Goal: Transaction & Acquisition: Purchase product/service

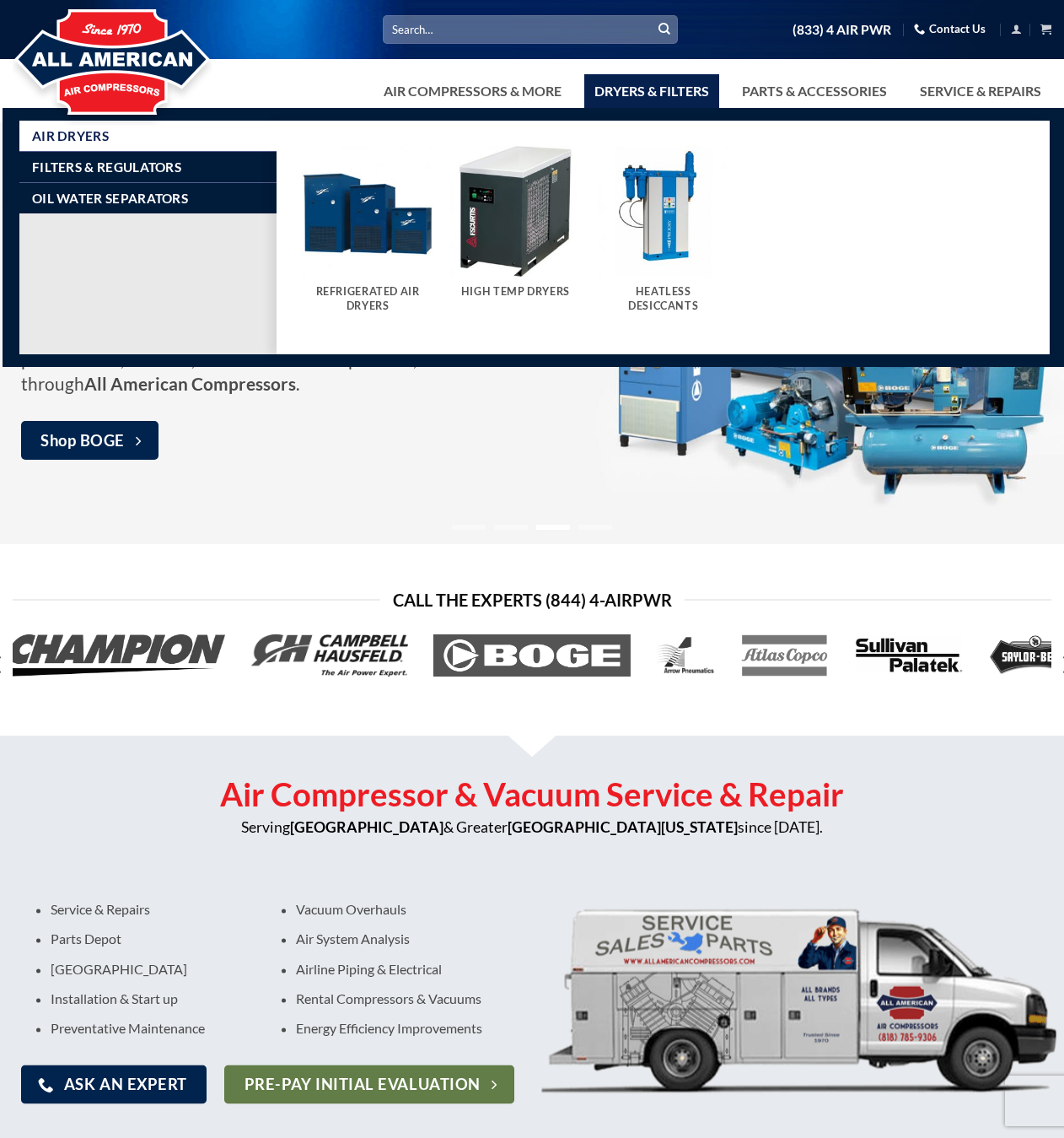
click at [383, 228] on img "Visit product category Refrigerated Air Dryers" at bounding box center [367, 211] width 132 height 132
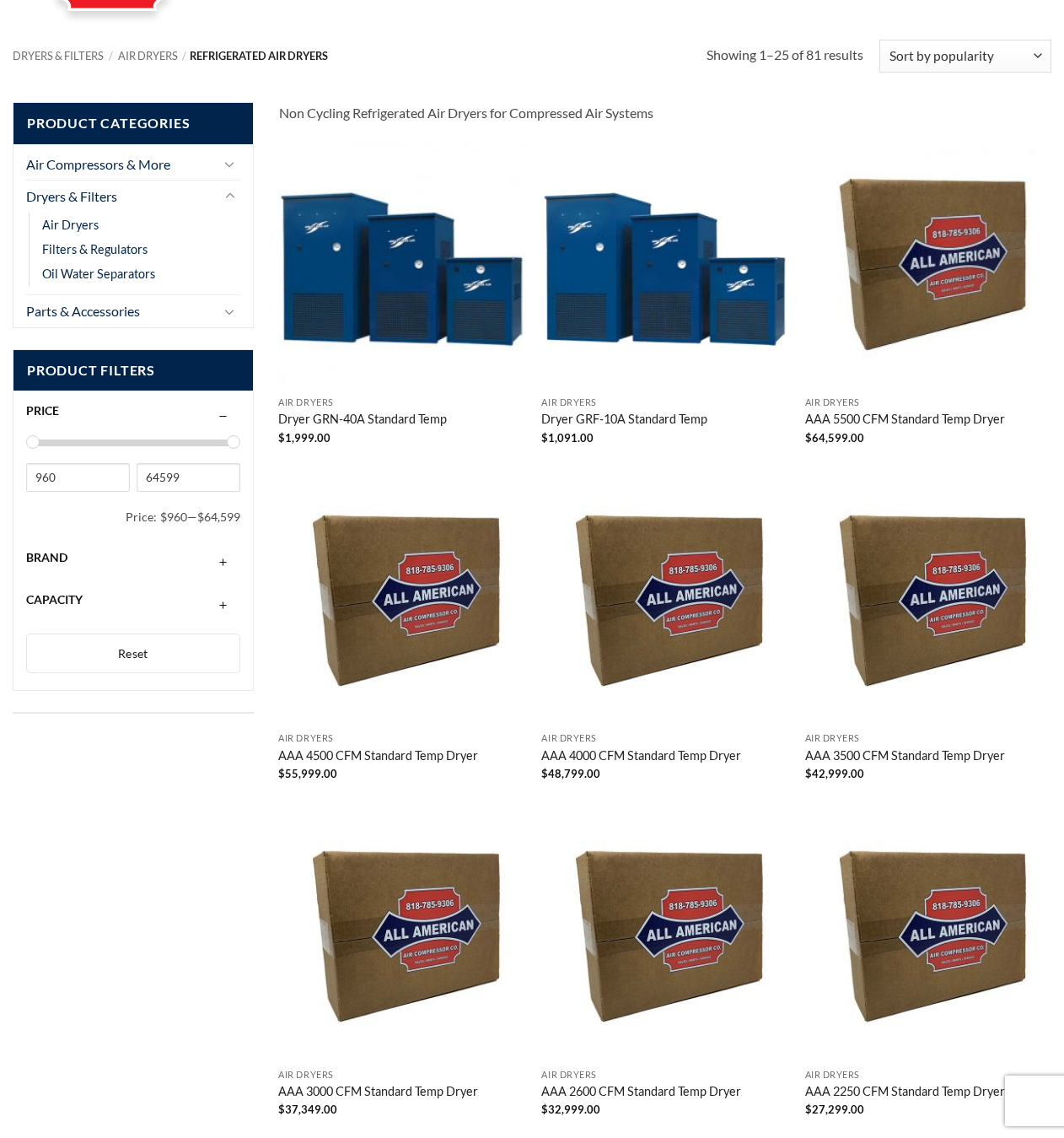
scroll to position [101, 0]
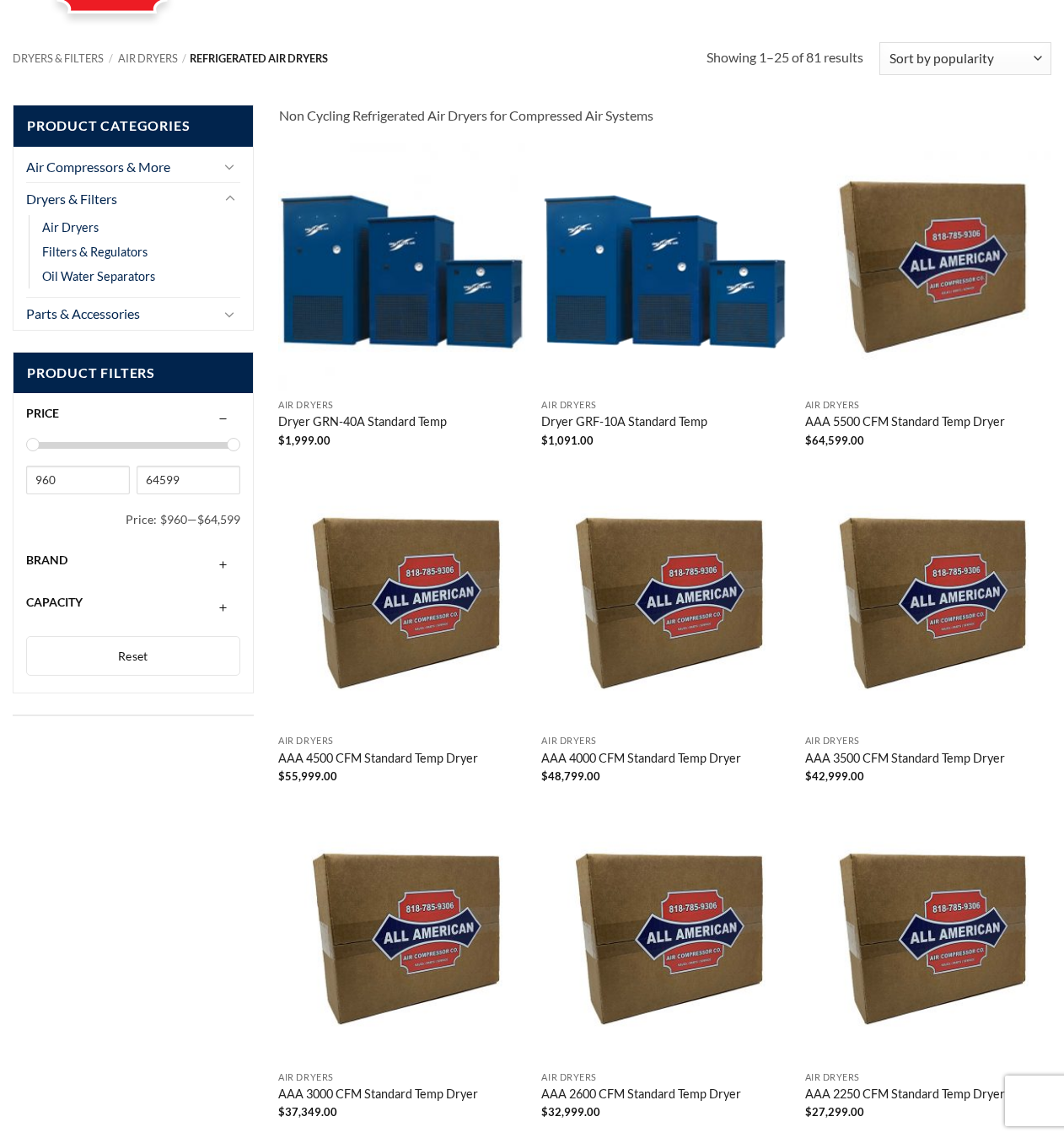
click at [663, 241] on img "Dryer GRF-10A Standard Temp" at bounding box center [665, 266] width 247 height 247
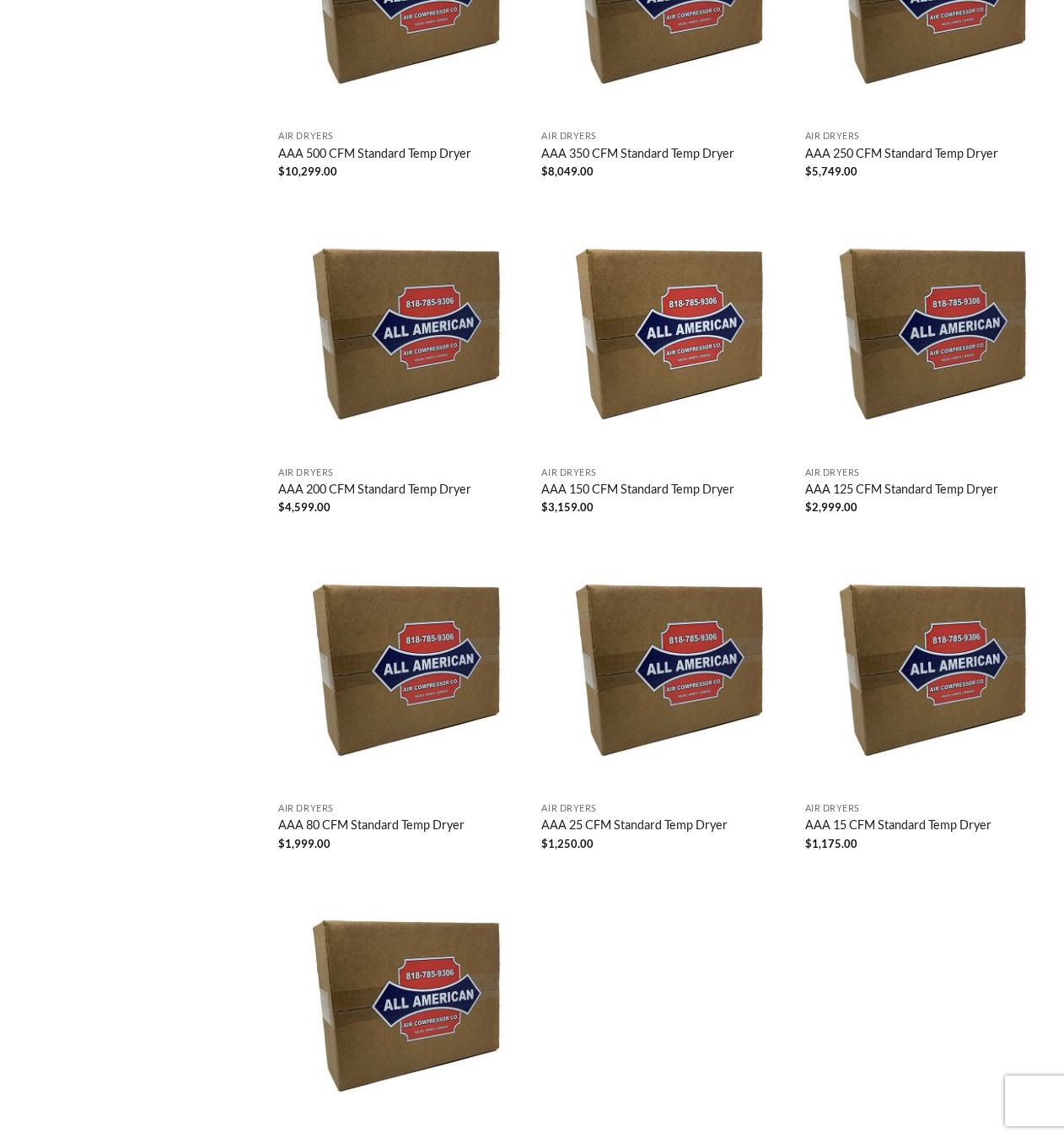
scroll to position [2342, 0]
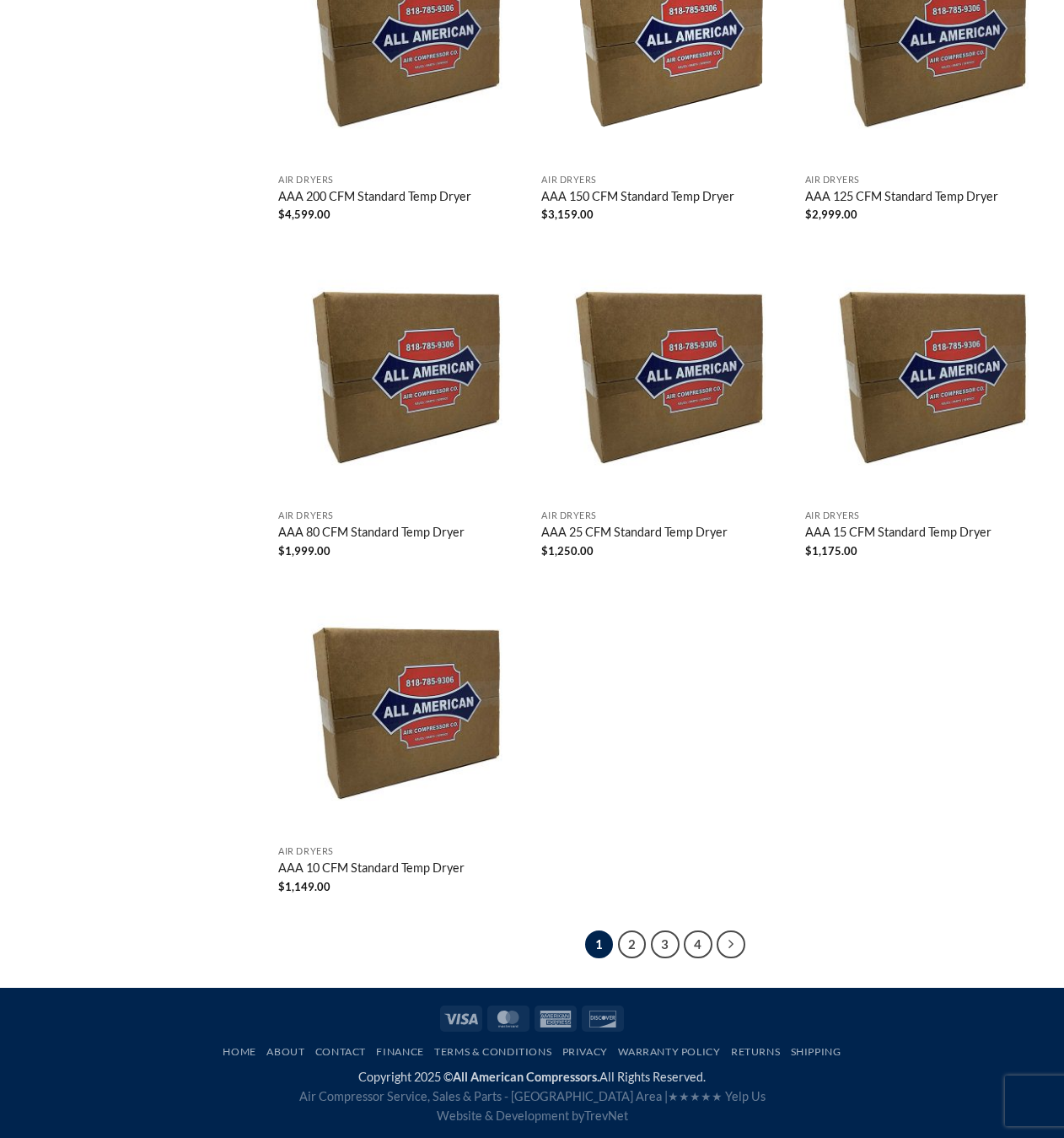
drag, startPoint x: 605, startPoint y: 216, endPoint x: 600, endPoint y: 201, distance: 15.8
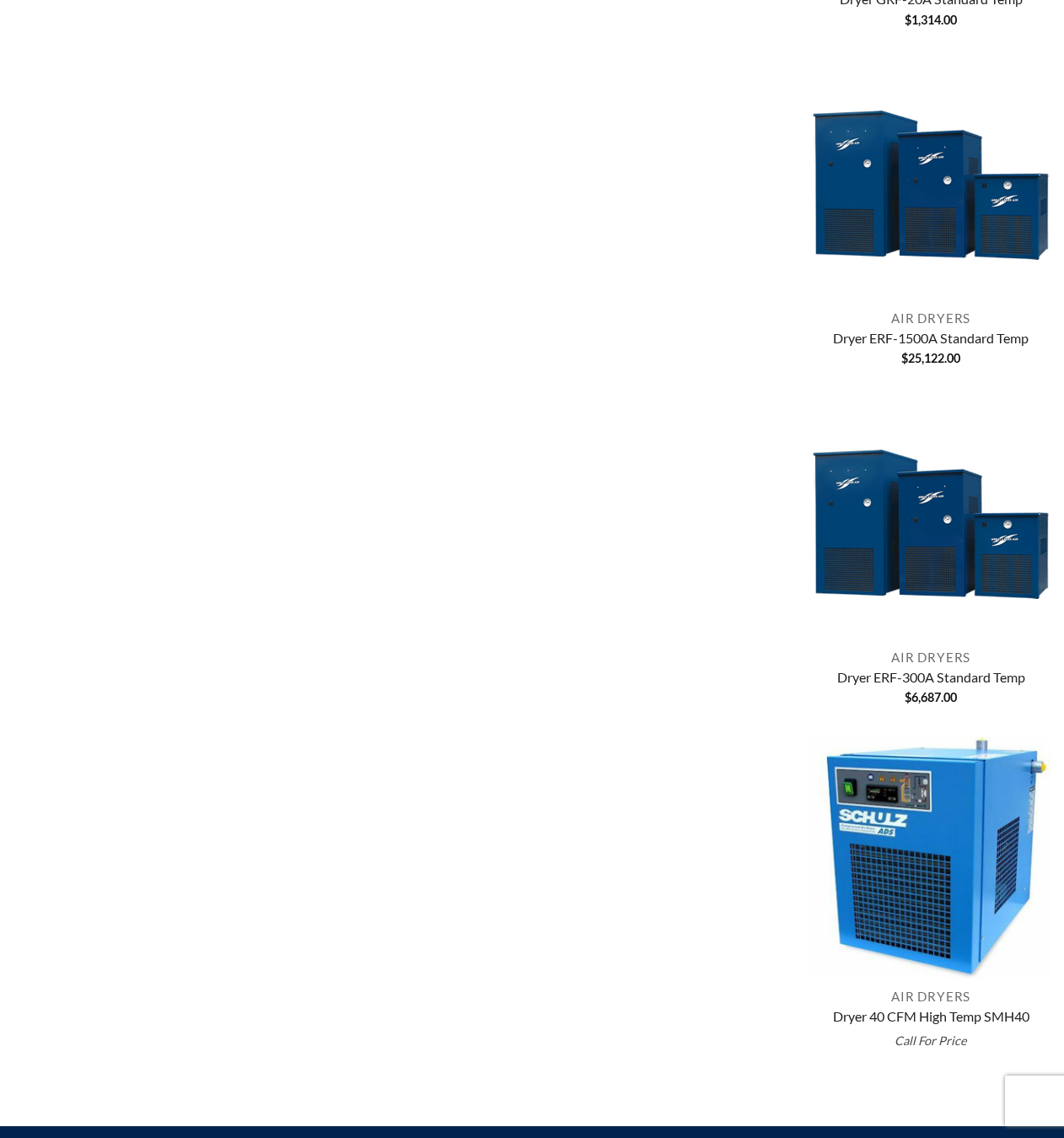
scroll to position [917, 0]
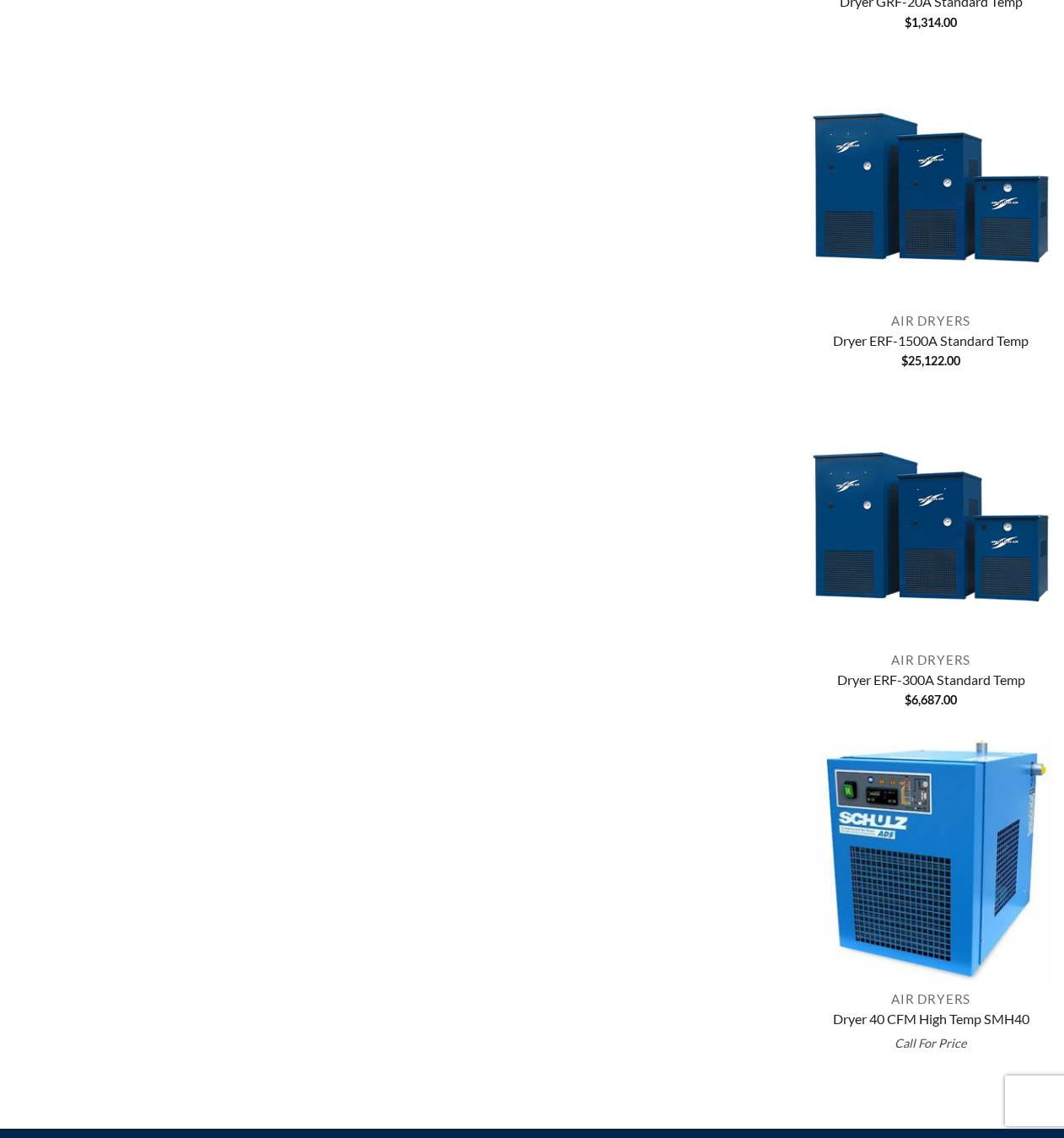
drag, startPoint x: 668, startPoint y: 242, endPoint x: 672, endPoint y: 217, distance: 25.3
